Goal: Find specific page/section: Find specific page/section

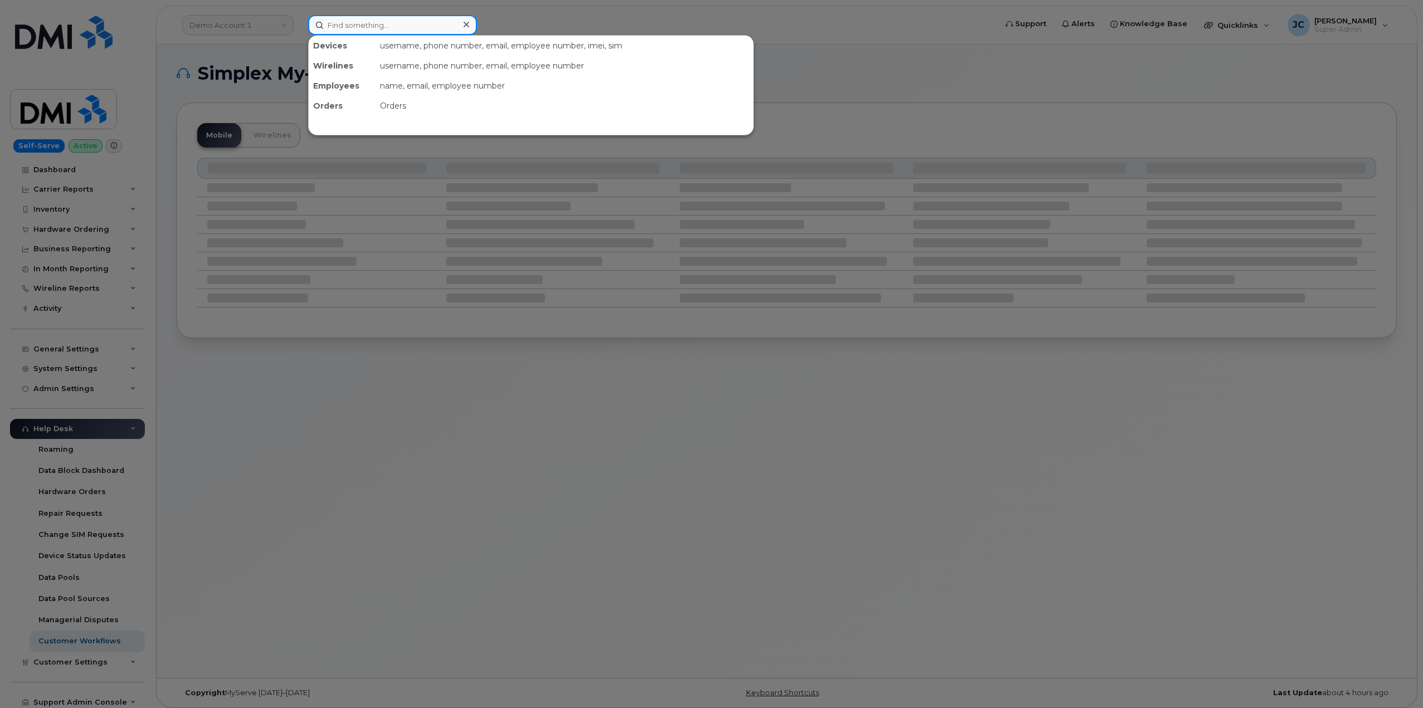
click at [354, 23] on input at bounding box center [392, 25] width 169 height 20
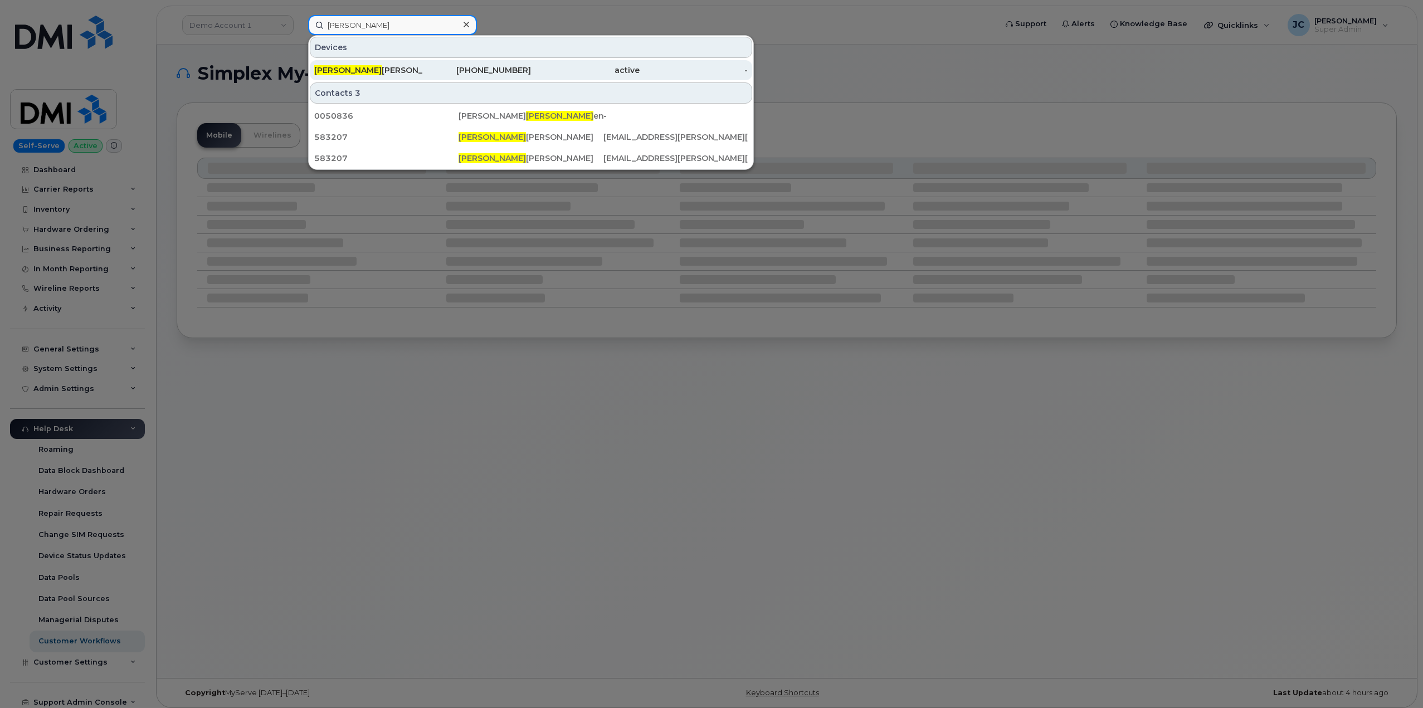
type input "william fith"
click at [356, 71] on span "William Fith" at bounding box center [347, 70] width 67 height 10
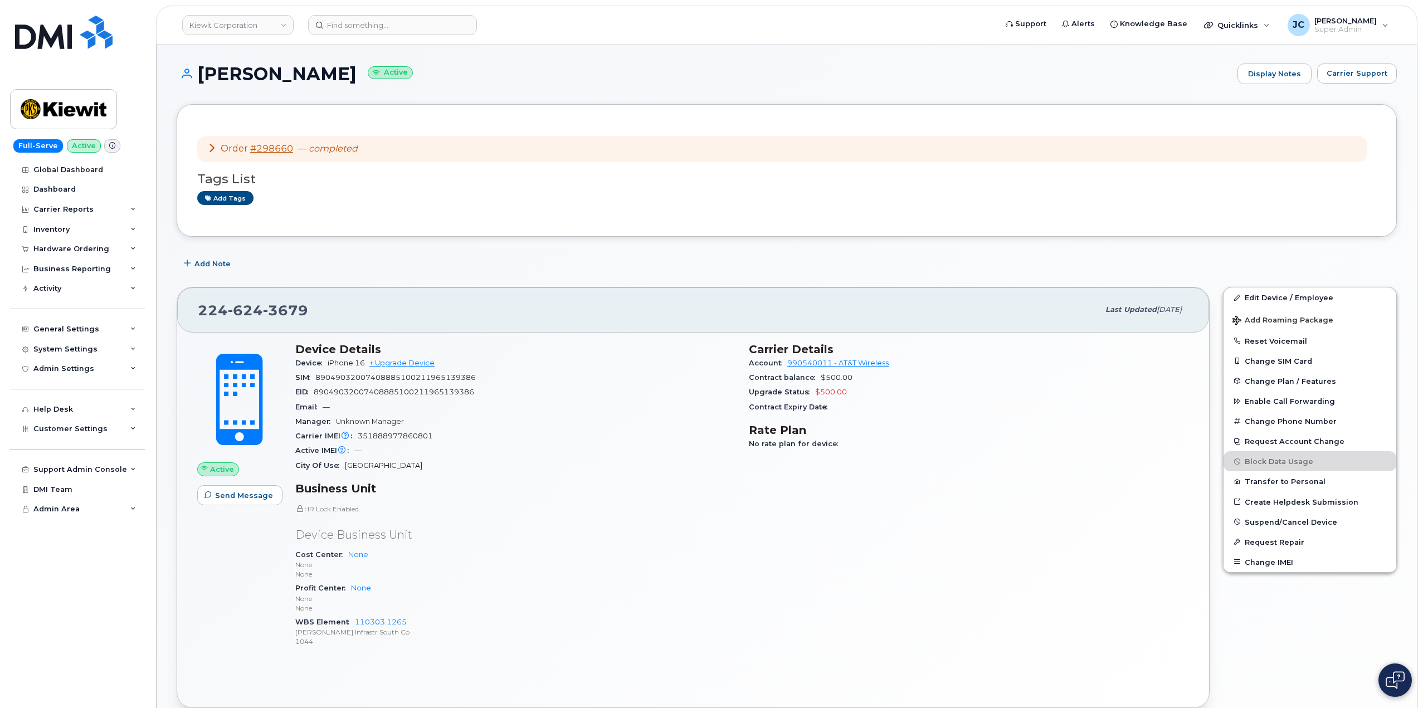
scroll to position [56, 0]
click at [285, 149] on link "#298660" at bounding box center [271, 151] width 43 height 11
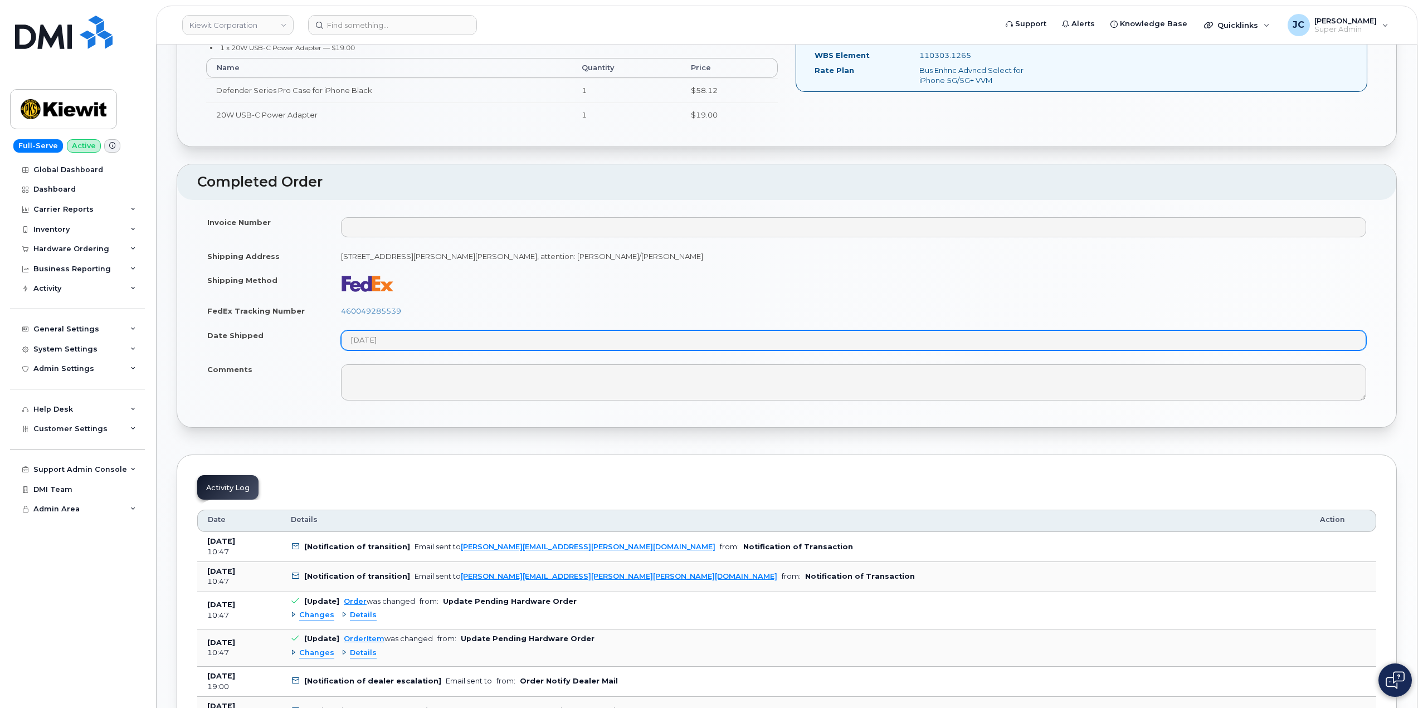
scroll to position [502, 0]
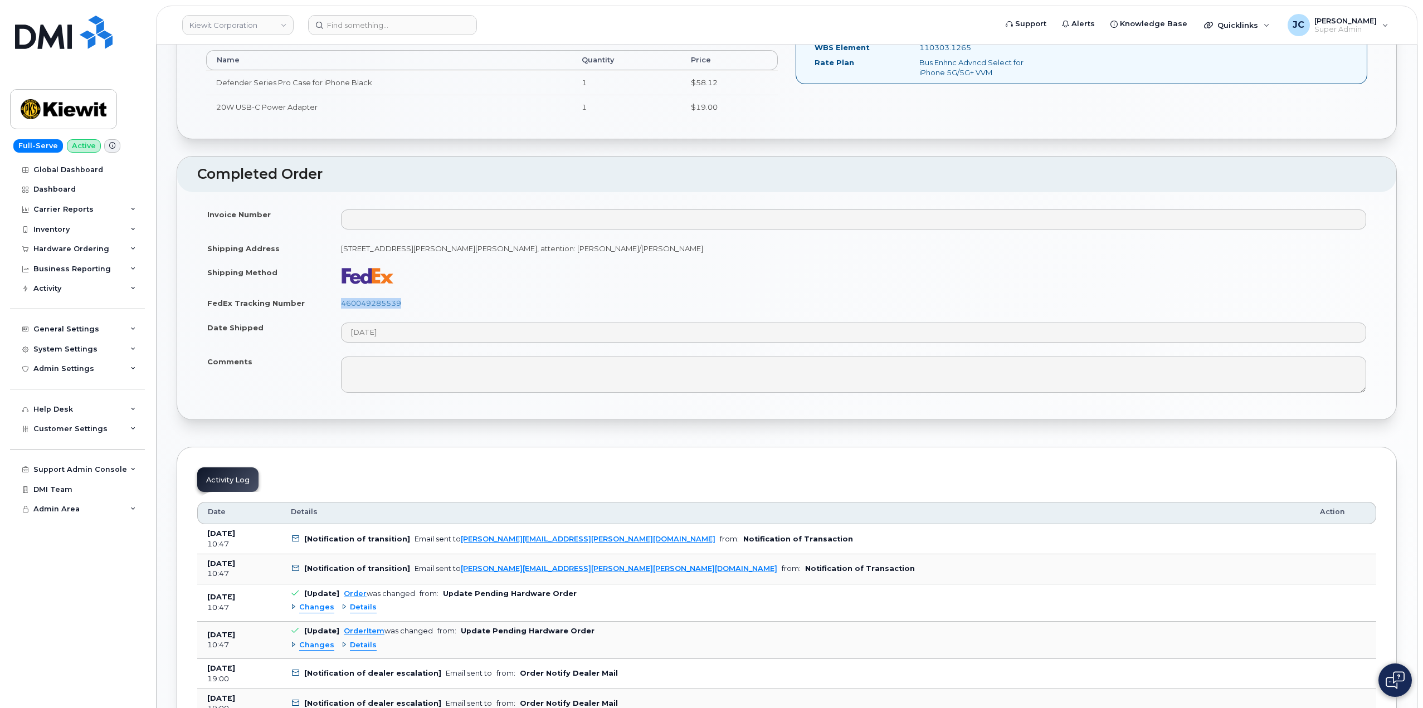
drag, startPoint x: 413, startPoint y: 306, endPoint x: 339, endPoint y: 299, distance: 74.5
click at [339, 299] on td "460049285539" at bounding box center [854, 303] width 1046 height 25
copy link "460049285539"
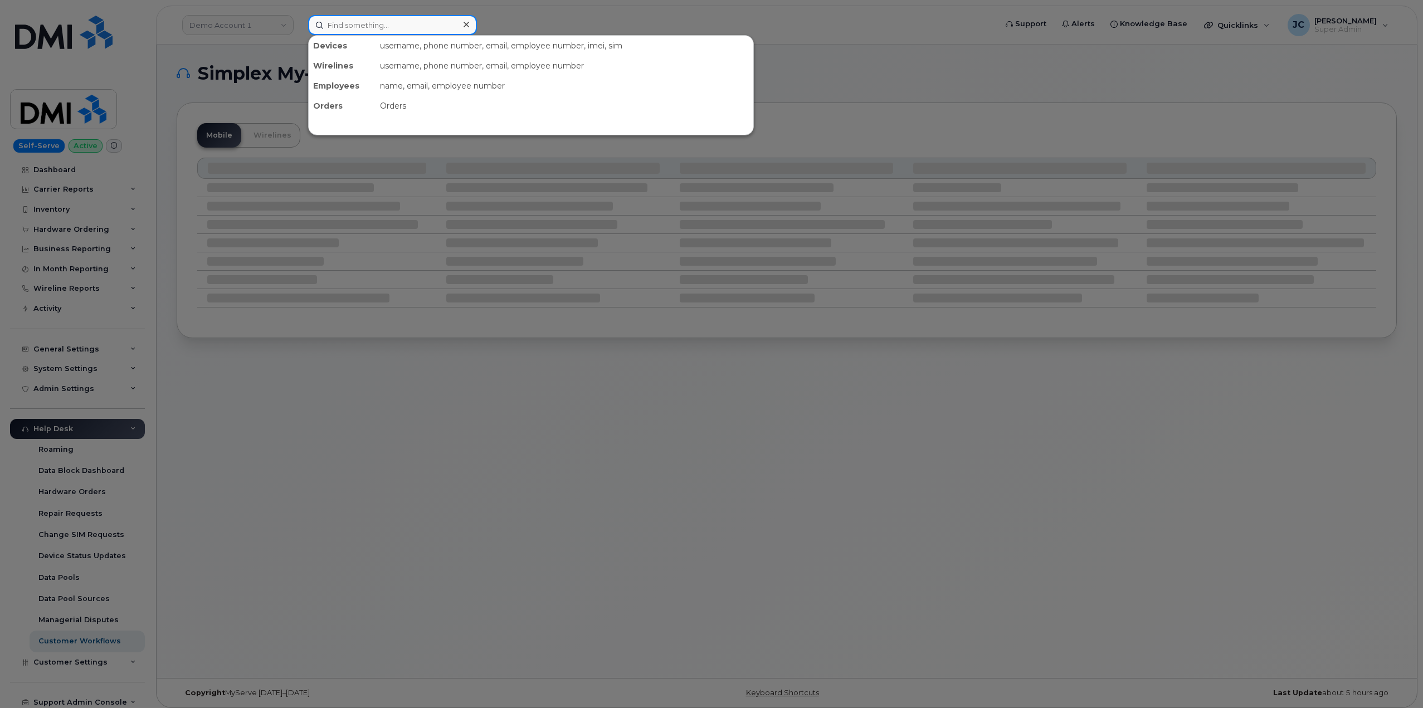
click at [376, 23] on input at bounding box center [392, 25] width 169 height 20
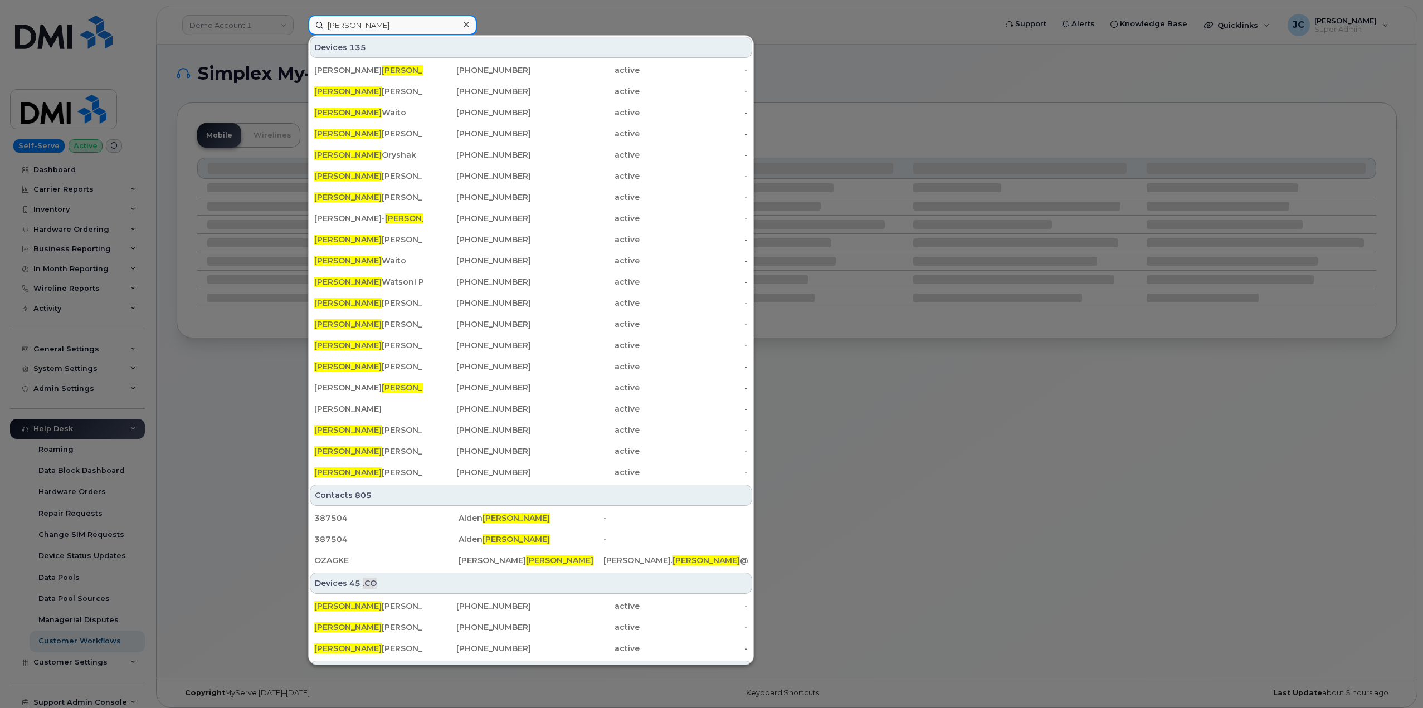
drag, startPoint x: 361, startPoint y: 26, endPoint x: 305, endPoint y: 21, distance: 56.5
click at [305, 22] on div "braden Devices 135 NATHAN BRADEN 724-972-1736 active - Braden Fitzgerald 903-73…" at bounding box center [648, 25] width 699 height 20
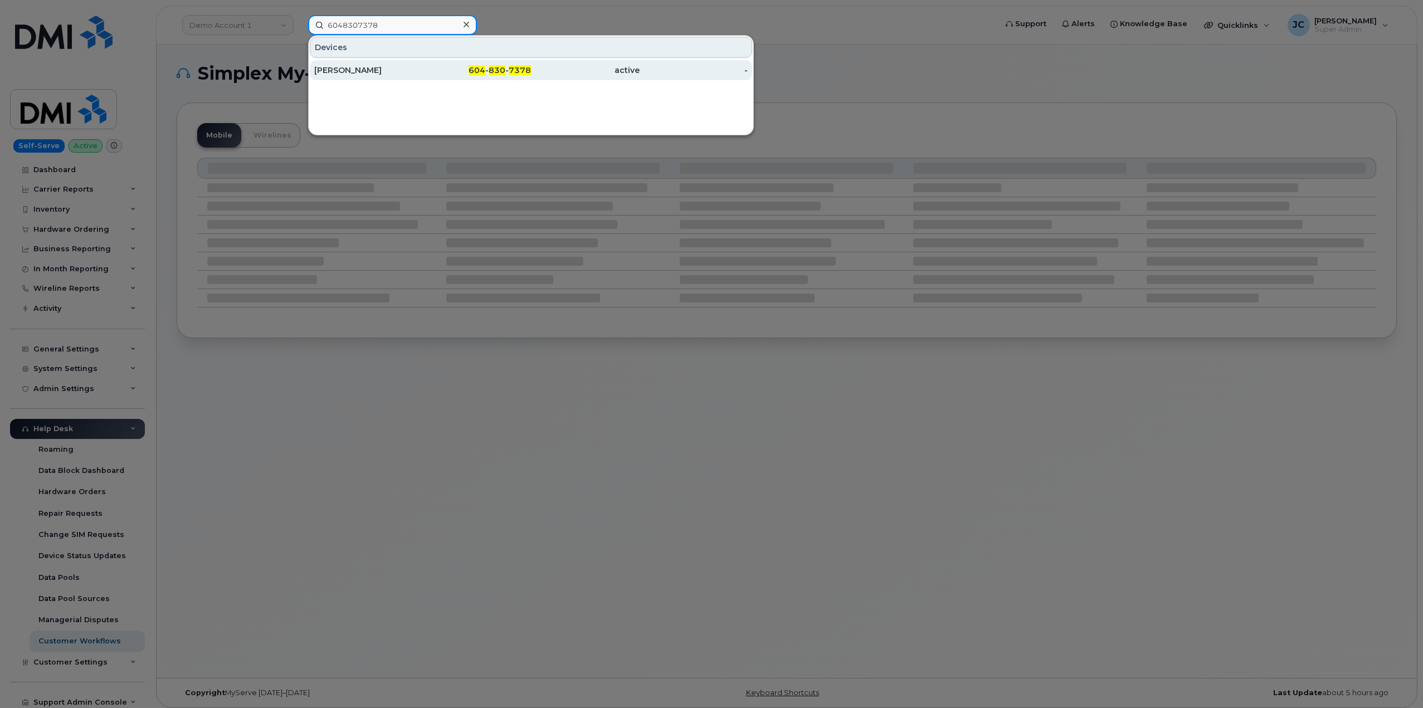
type input "6048307378"
click at [372, 69] on div "Braeden Clarke Janzen" at bounding box center [368, 70] width 109 height 11
